Goal: Information Seeking & Learning: Find specific fact

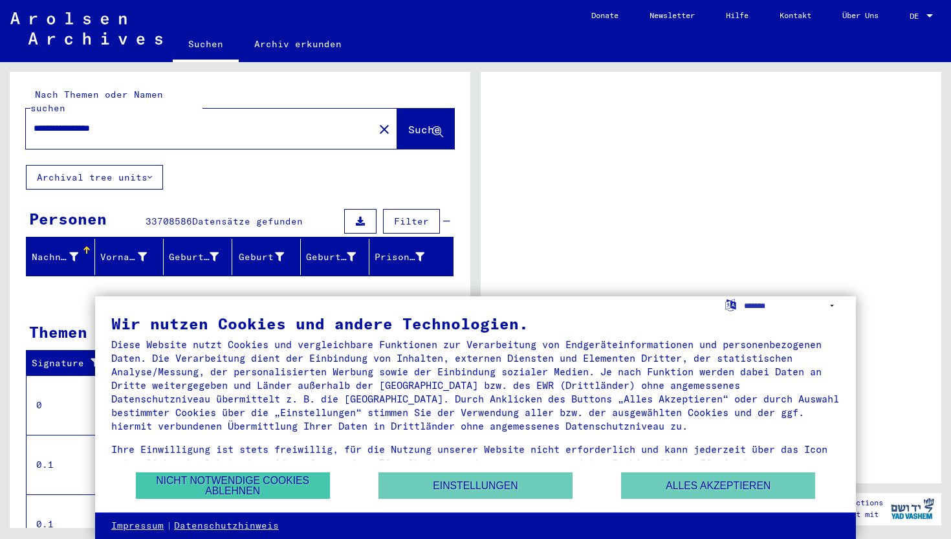
click at [278, 483] on button "Nicht notwendige Cookies ablehnen" at bounding box center [233, 485] width 194 height 27
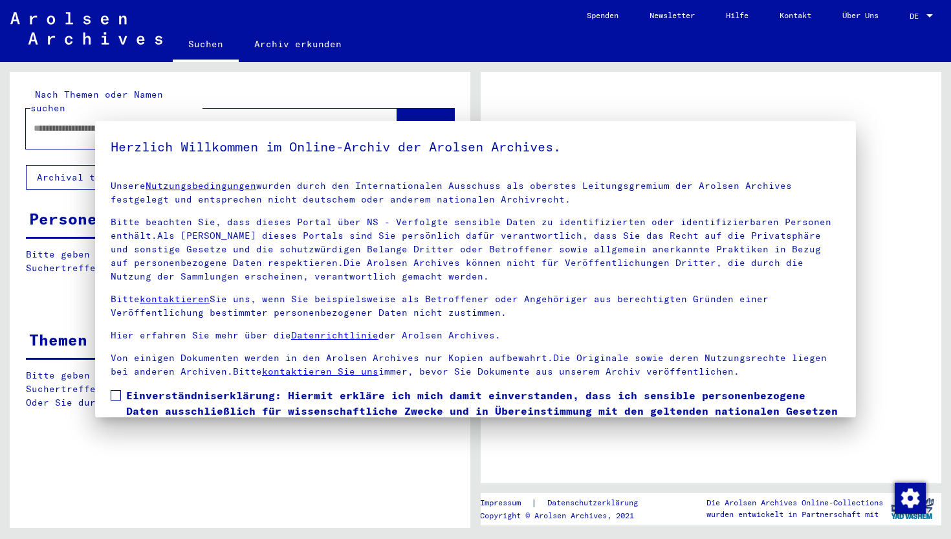
type input "**********"
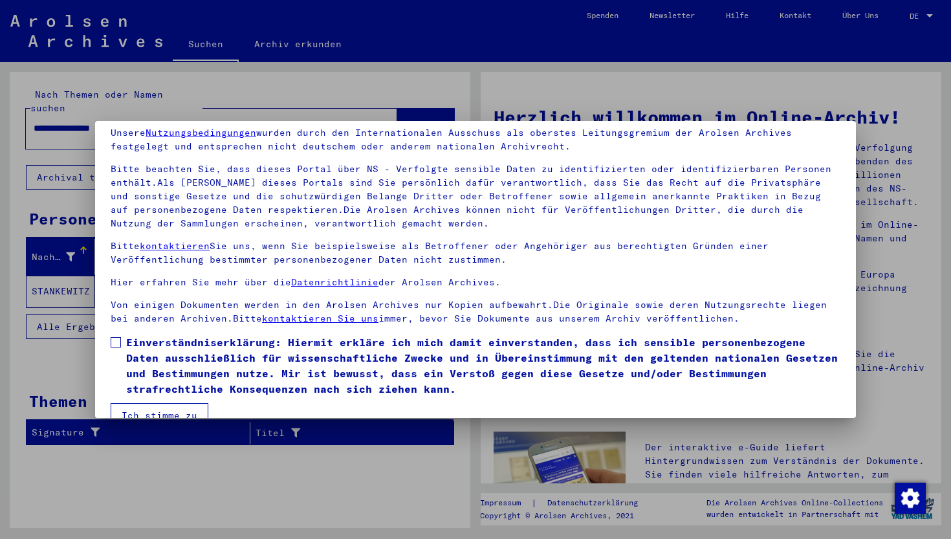
scroll to position [63, 0]
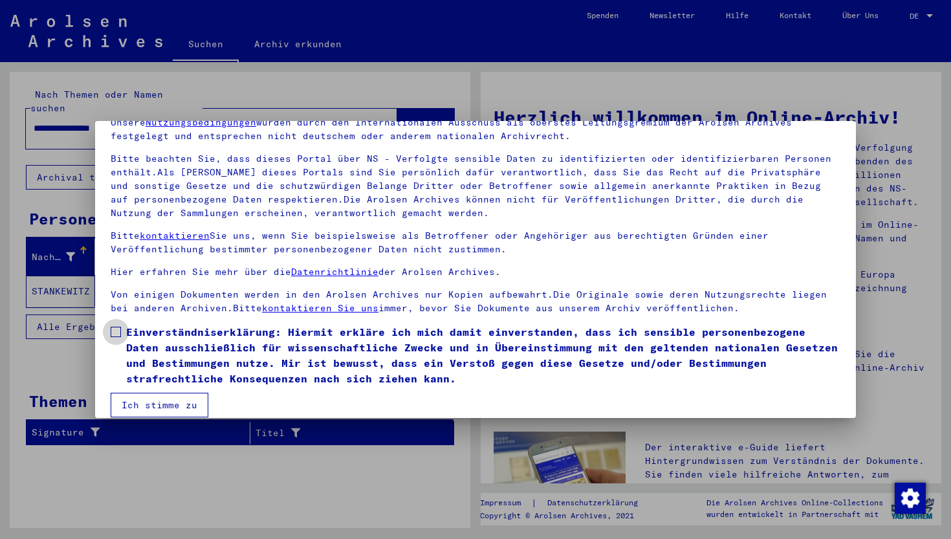
click at [116, 336] on span at bounding box center [116, 332] width 10 height 10
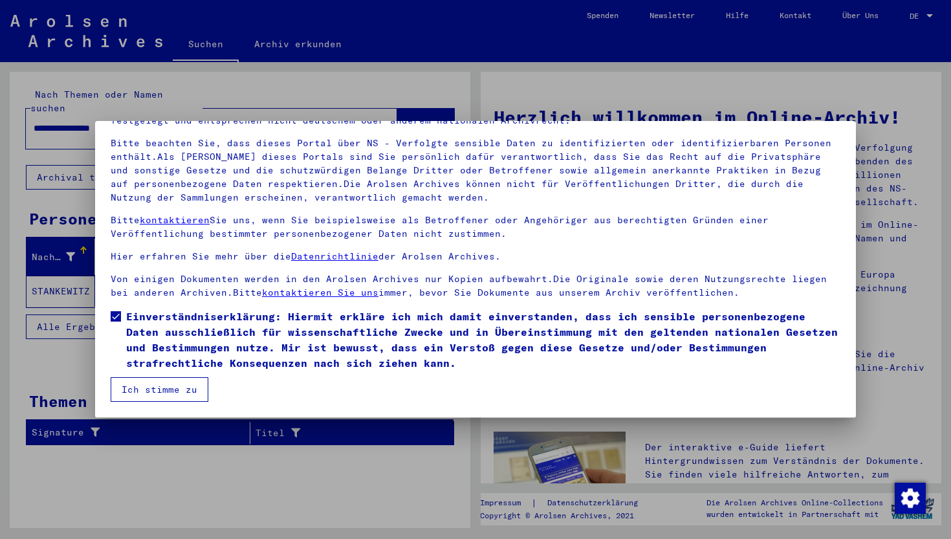
scroll to position [79, 0]
click at [160, 395] on button "Ich stimme zu" at bounding box center [160, 389] width 98 height 25
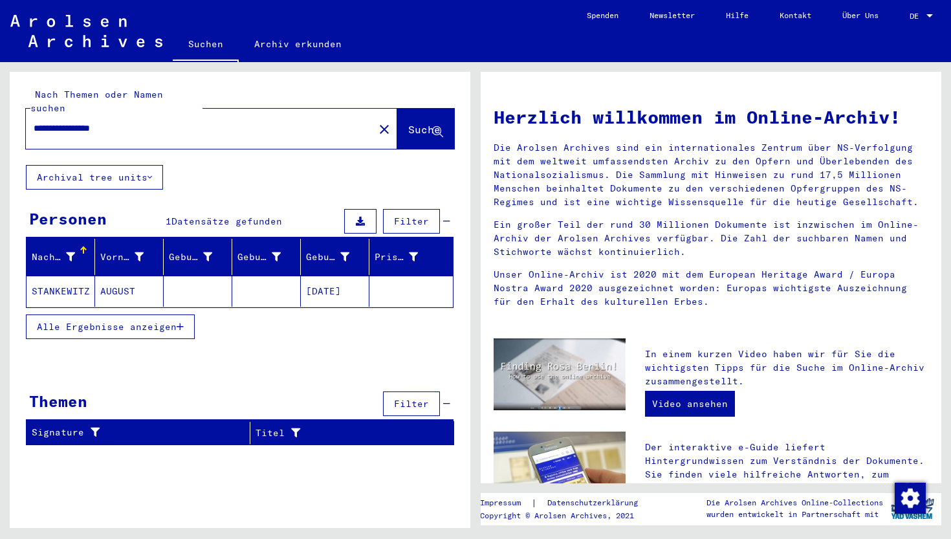
scroll to position [0, 0]
click at [62, 276] on mat-cell "STANKEWITZ" at bounding box center [61, 291] width 69 height 31
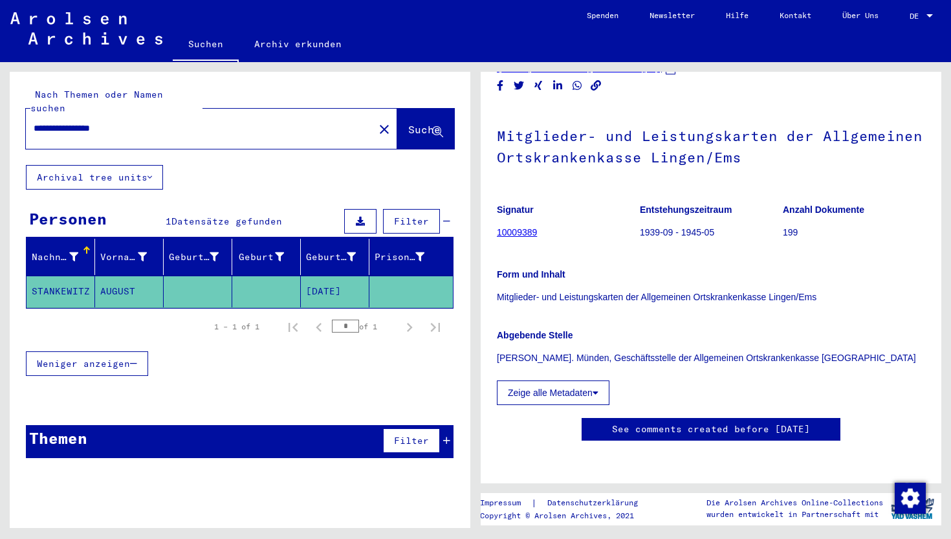
scroll to position [479, 0]
click at [361, 217] on icon at bounding box center [360, 221] width 9 height 9
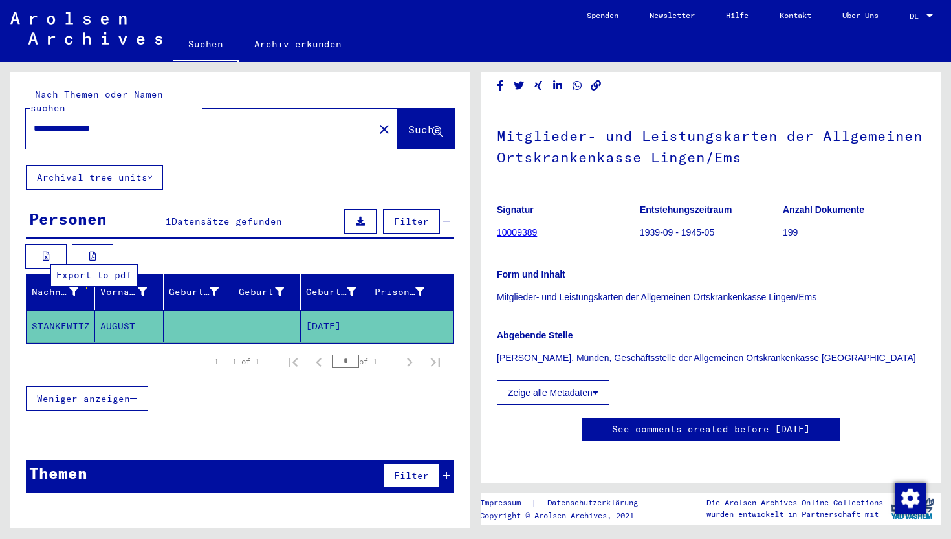
click at [91, 252] on icon at bounding box center [92, 256] width 7 height 9
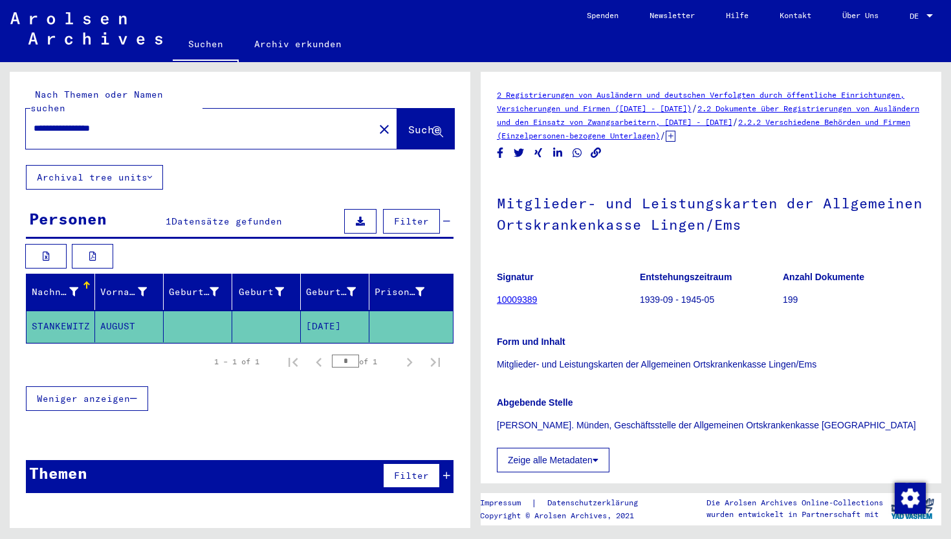
scroll to position [0, 0]
click at [567, 462] on button "Zeige alle Metadaten" at bounding box center [553, 460] width 113 height 25
click at [653, 123] on link "2.2 Dokumente über Registrierungen von Ausländern und den Einsatz von Zwangsarb…" at bounding box center [708, 115] width 423 height 23
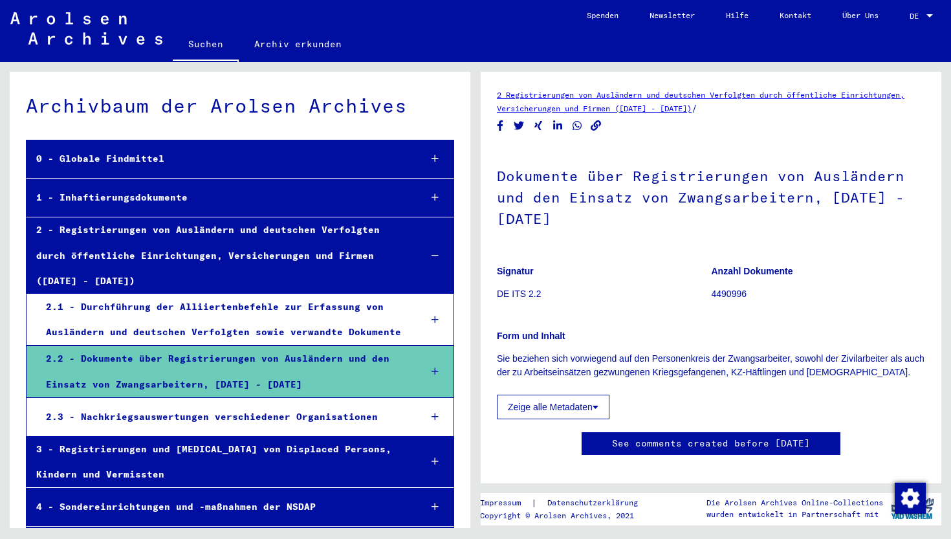
click at [96, 158] on div "0 - Globale Findmittel" at bounding box center [218, 158] width 383 height 25
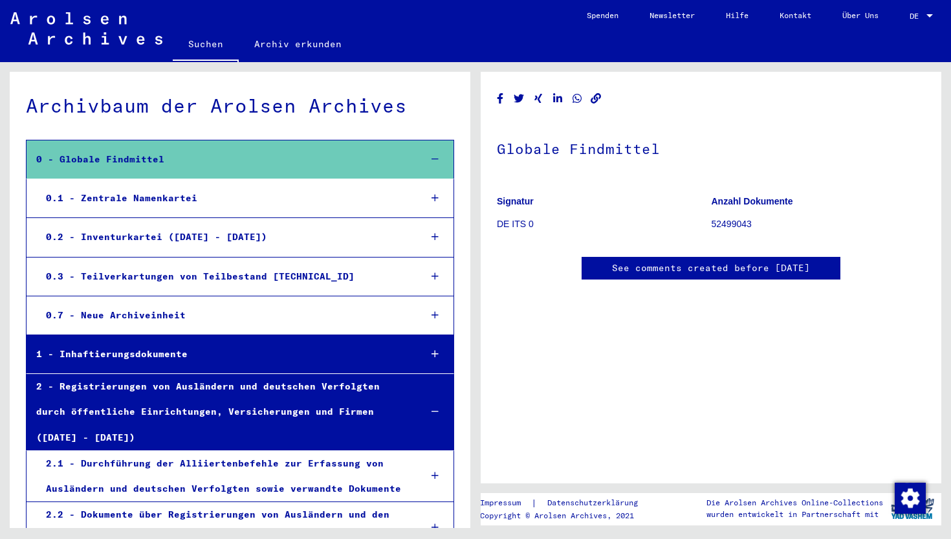
click at [131, 199] on div "0.1 - Zentrale Namenkartei" at bounding box center [222, 198] width 373 height 25
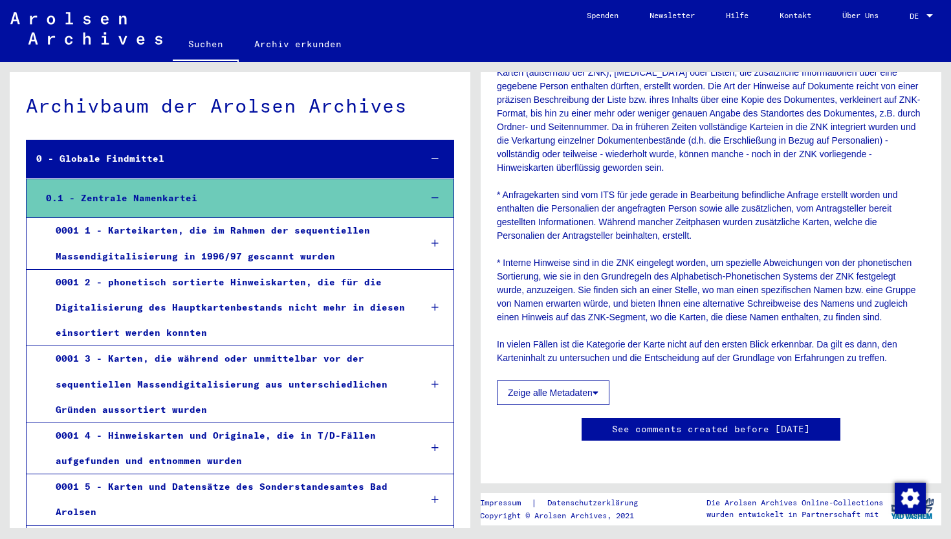
scroll to position [520, 0]
click at [281, 49] on link "Archiv erkunden" at bounding box center [298, 43] width 118 height 31
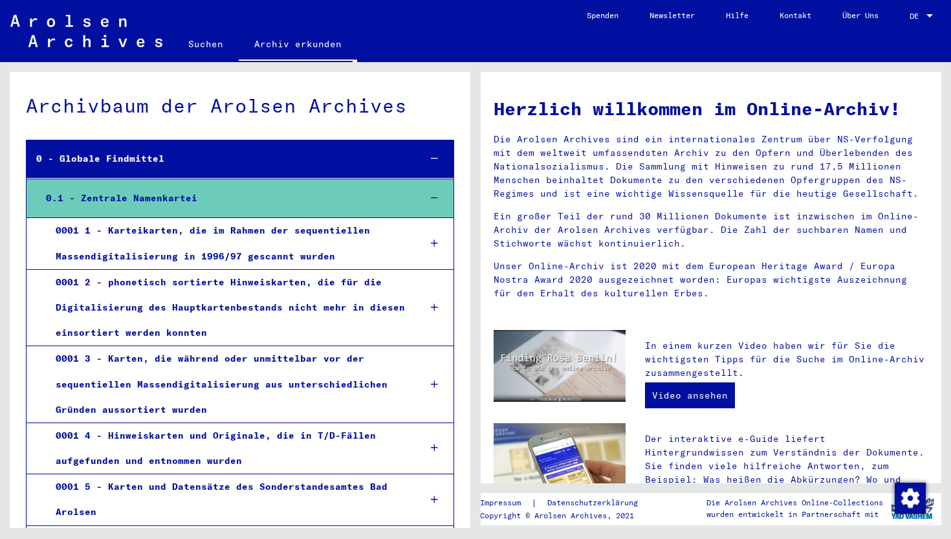
scroll to position [4, 0]
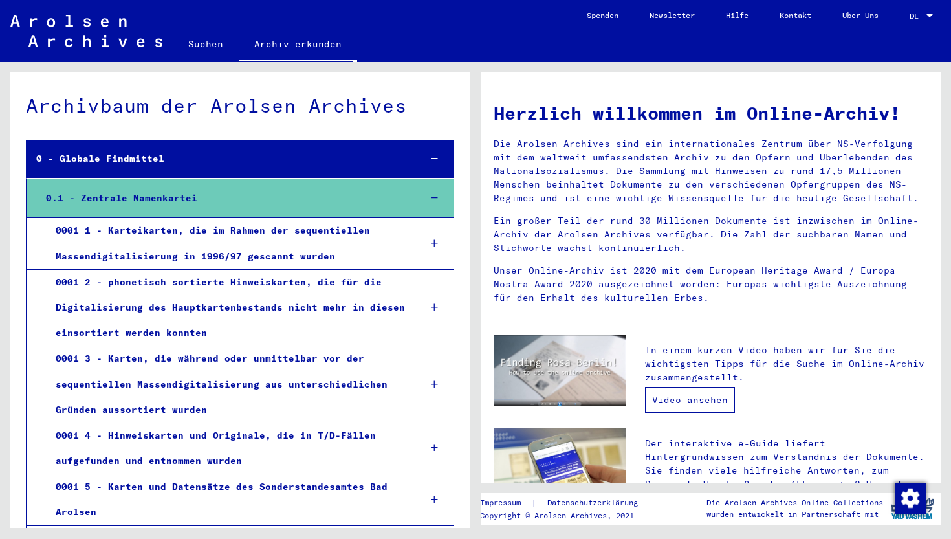
click at [682, 398] on link "Video ansehen" at bounding box center [690, 400] width 90 height 26
click at [197, 44] on link "Suchen" at bounding box center [206, 43] width 66 height 31
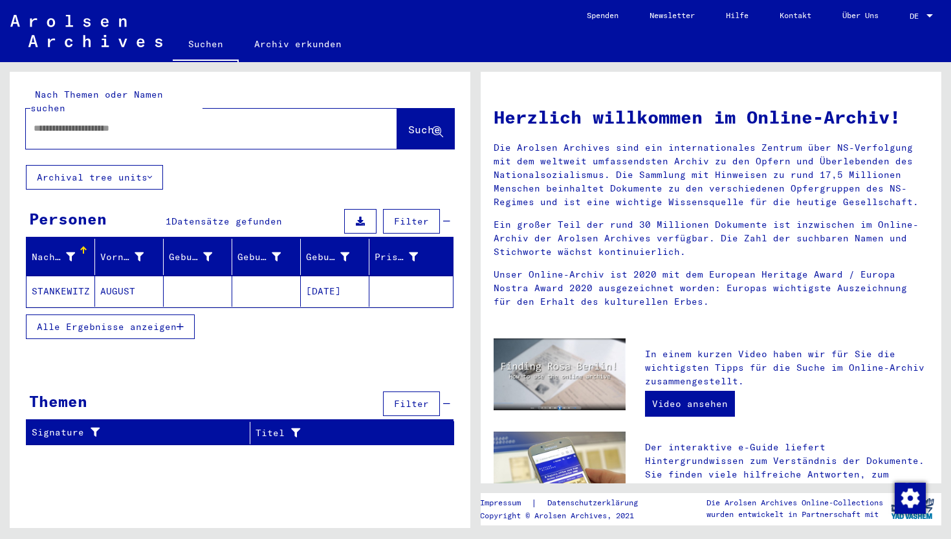
click at [144, 321] on span "Alle Ergebnisse anzeigen" at bounding box center [107, 327] width 140 height 12
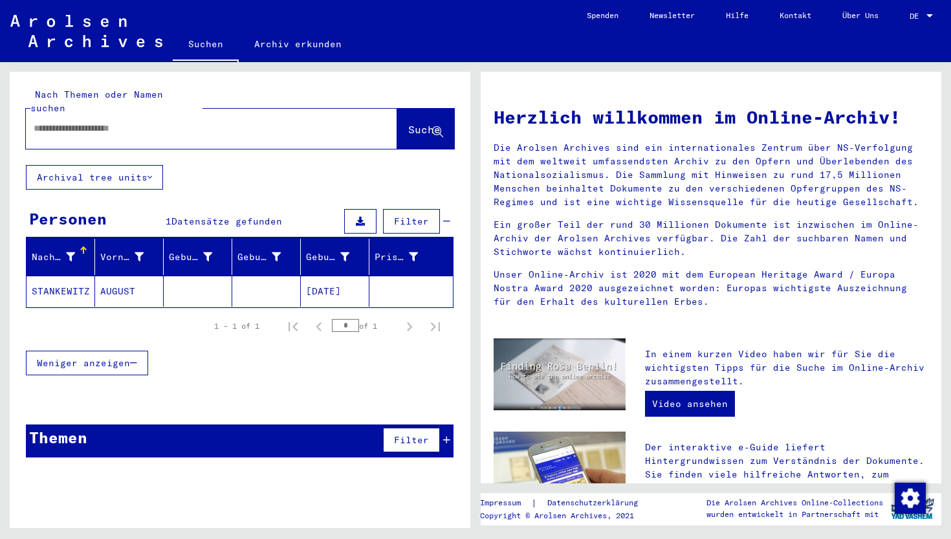
click at [67, 276] on mat-cell "STANKEWITZ" at bounding box center [61, 291] width 69 height 31
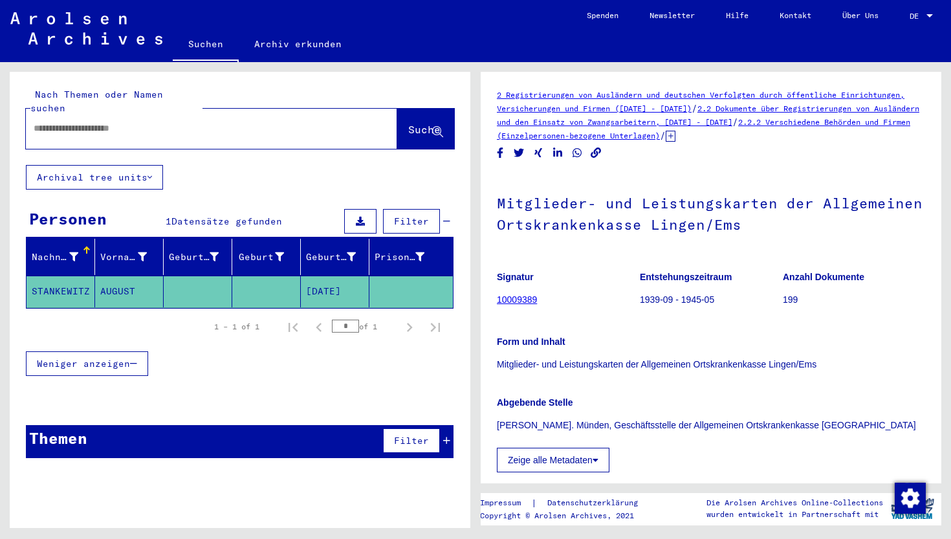
click at [46, 122] on input "text" at bounding box center [200, 129] width 333 height 14
click at [408, 123] on span "Suche" at bounding box center [424, 129] width 32 height 13
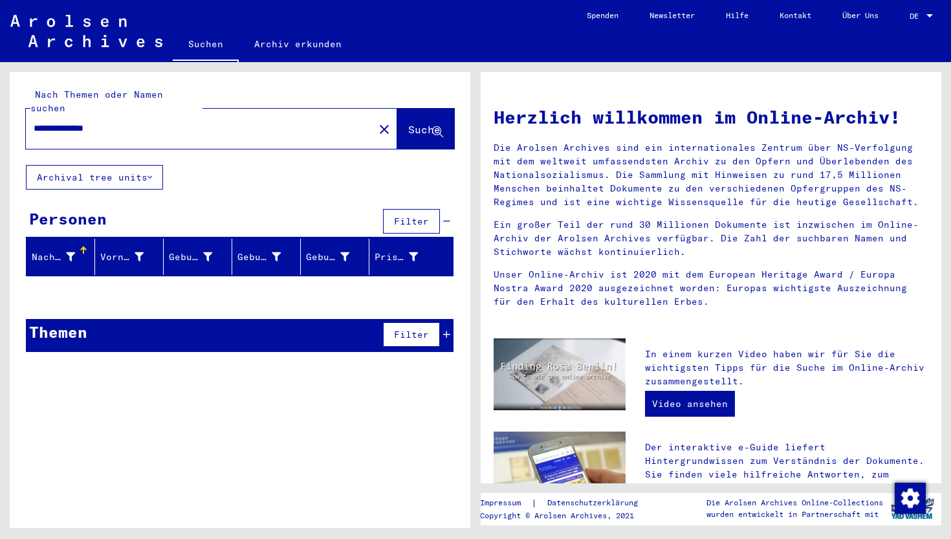
click at [129, 122] on input "**********" at bounding box center [196, 129] width 325 height 14
click at [63, 122] on input "**********" at bounding box center [196, 129] width 325 height 14
click at [408, 123] on span "Suche" at bounding box center [424, 129] width 32 height 13
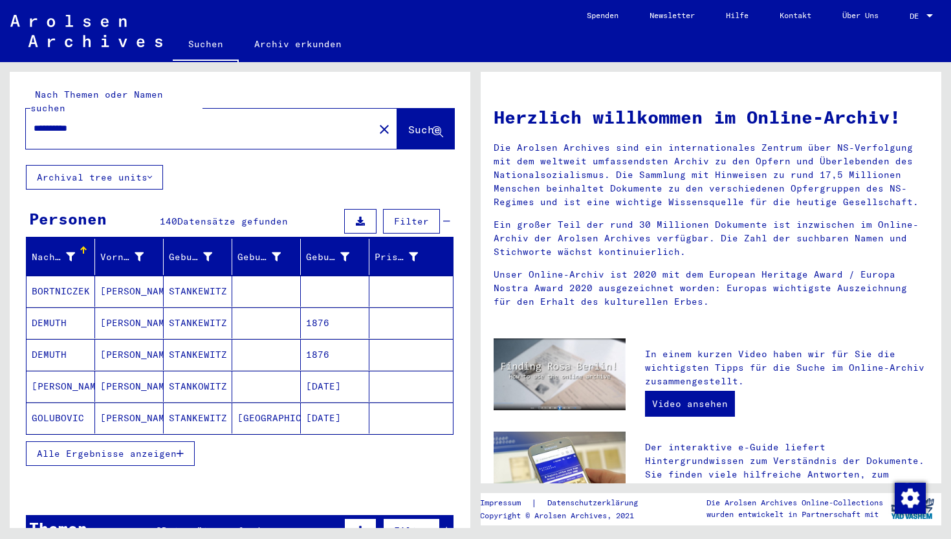
drag, startPoint x: 116, startPoint y: 120, endPoint x: 13, endPoint y: 129, distance: 103.9
click at [13, 129] on div "**********" at bounding box center [240, 118] width 461 height 93
type input "*"
type input "**********"
click at [413, 123] on span "Suche" at bounding box center [424, 129] width 32 height 13
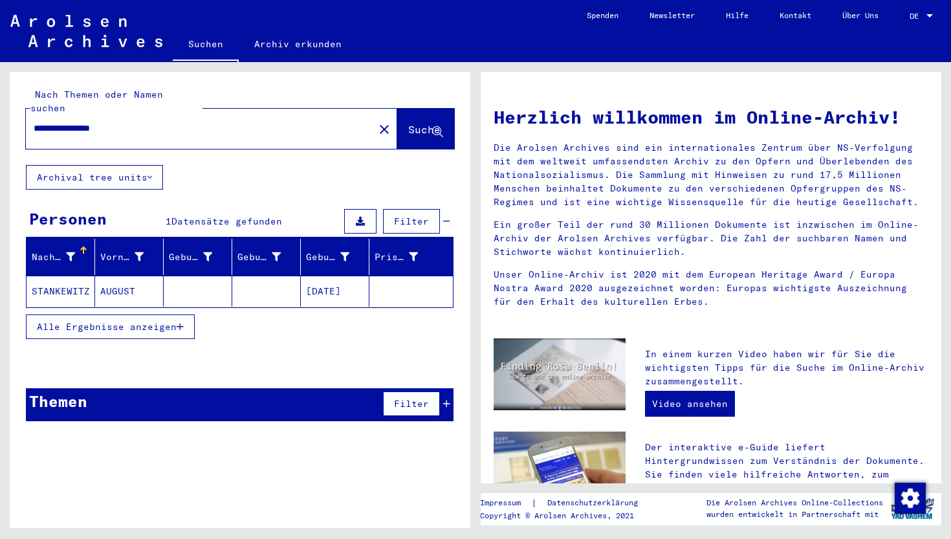
click at [329, 276] on mat-cell "[DATE]" at bounding box center [335, 291] width 69 height 31
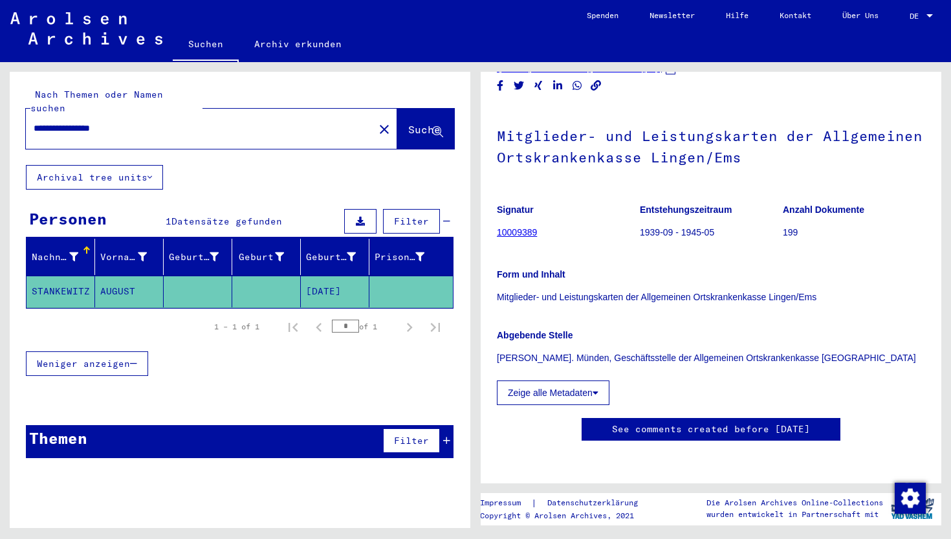
scroll to position [155, 0]
click at [509, 227] on link "10009389" at bounding box center [517, 232] width 40 height 10
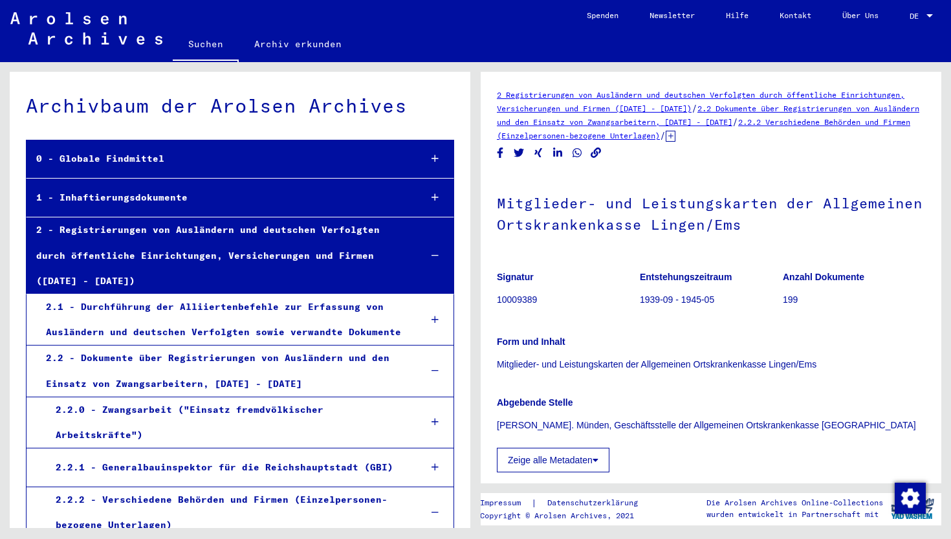
scroll to position [62520, 0]
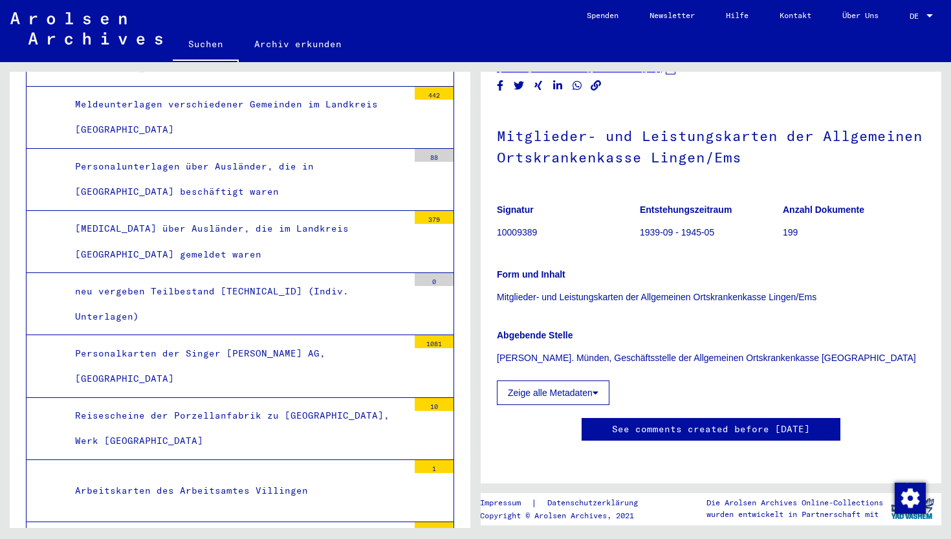
scroll to position [157, 0]
click at [556, 380] on button "Zeige alle Metadaten" at bounding box center [553, 392] width 113 height 25
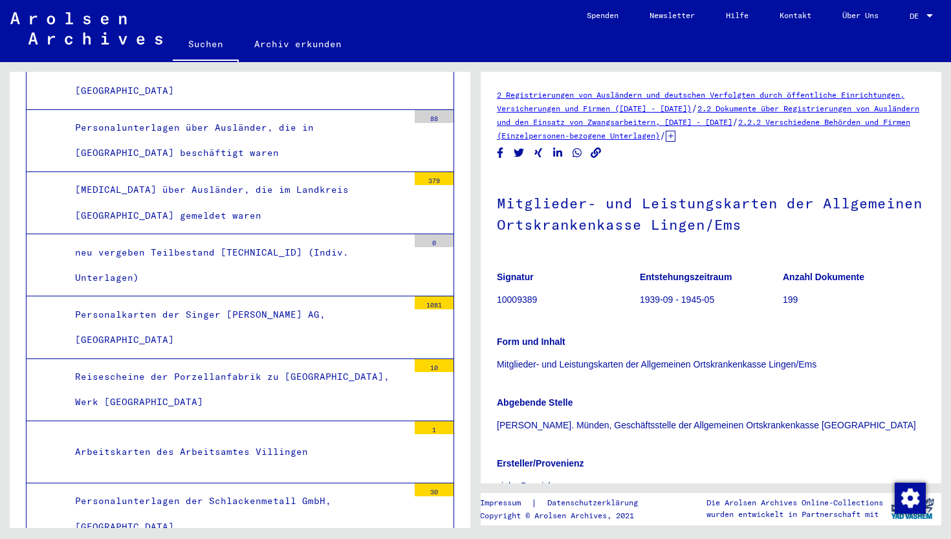
scroll to position [62565, 0]
